Goal: Use online tool/utility

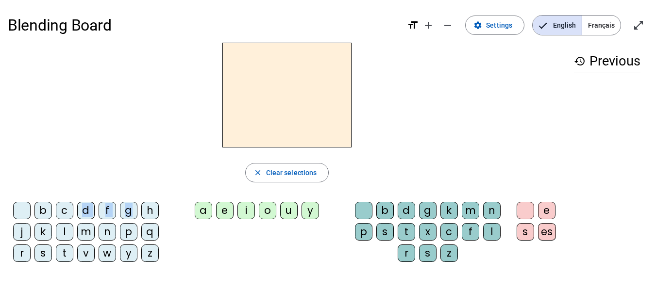
drag, startPoint x: 131, startPoint y: 191, endPoint x: 79, endPoint y: 184, distance: 52.5
click at [79, 184] on div "close Clear selections b c d f g h j k l m n p q r s t v w y z a e i o u y b d …" at bounding box center [287, 156] width 558 height 227
click at [98, 174] on div "close Clear selections" at bounding box center [287, 172] width 558 height 19
click at [66, 252] on div "t" at bounding box center [64, 253] width 17 height 17
click at [310, 208] on div "y" at bounding box center [309, 210] width 17 height 17
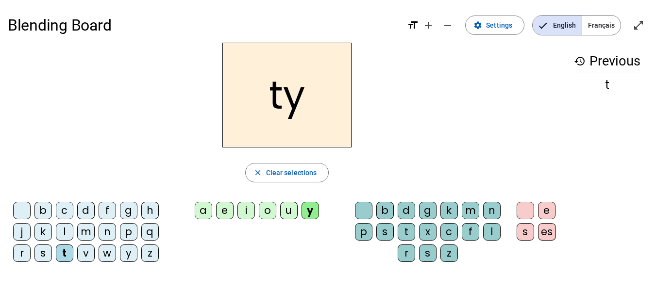
click at [206, 209] on div "a" at bounding box center [203, 210] width 17 height 17
click at [269, 211] on div "o" at bounding box center [267, 210] width 17 height 17
click at [287, 211] on div "u" at bounding box center [288, 210] width 17 height 17
click at [64, 231] on div "l" at bounding box center [64, 231] width 17 height 17
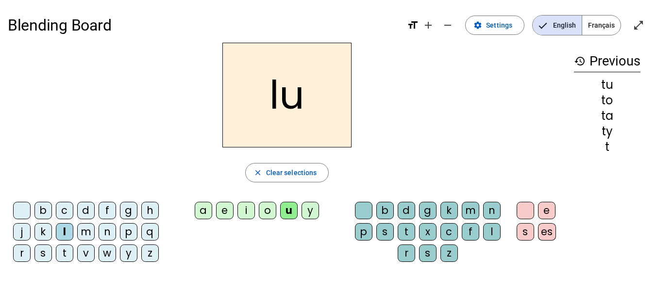
click at [229, 213] on div "e" at bounding box center [224, 210] width 17 height 17
click at [244, 210] on div "i" at bounding box center [245, 210] width 17 height 17
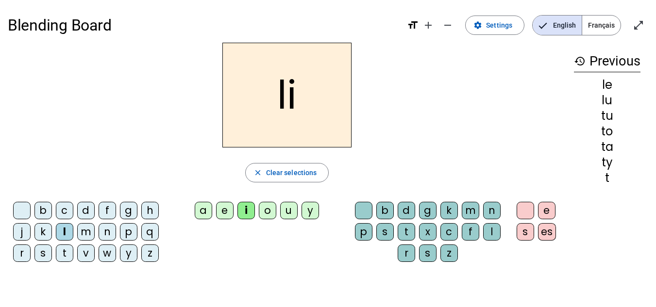
click at [87, 234] on div "m" at bounding box center [85, 231] width 17 height 17
click at [289, 208] on div "u" at bounding box center [288, 210] width 17 height 17
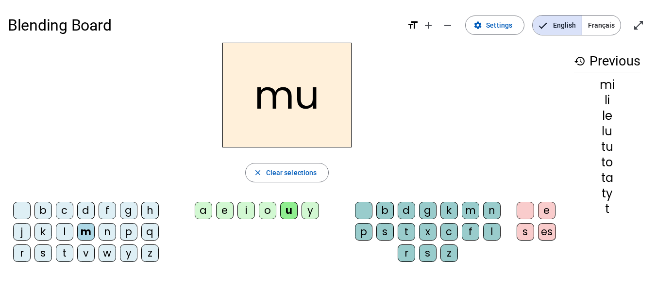
click at [63, 232] on div "l" at bounding box center [64, 231] width 17 height 17
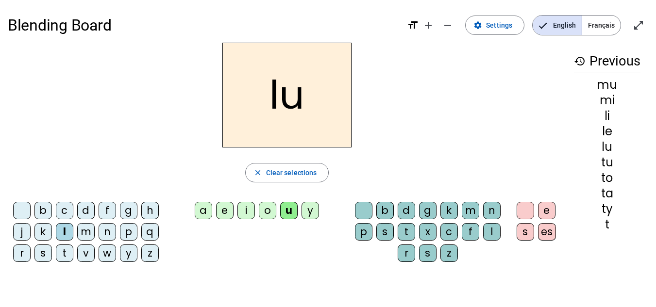
click at [268, 213] on div "o" at bounding box center [267, 210] width 17 height 17
